Goal: Find specific page/section: Find specific page/section

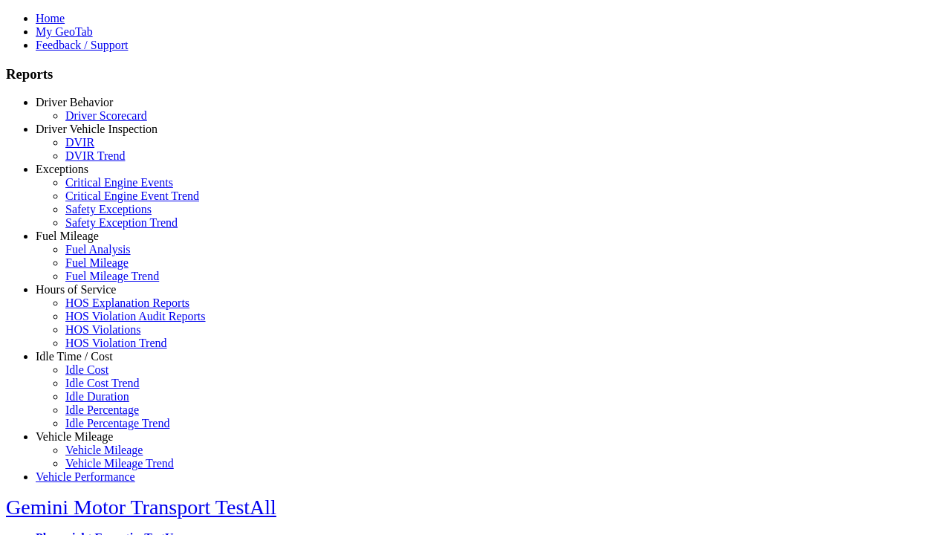
click at [85, 363] on link "Idle Time / Cost" at bounding box center [74, 356] width 77 height 13
click at [97, 403] on link "Idle Percentage" at bounding box center [102, 409] width 74 height 13
